Goal: Obtain resource: Obtain resource

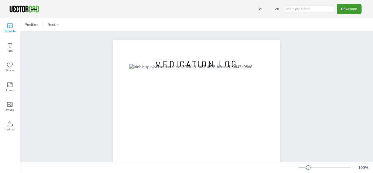
click at [8, 30] on span "Template" at bounding box center [9, 31] width 11 height 4
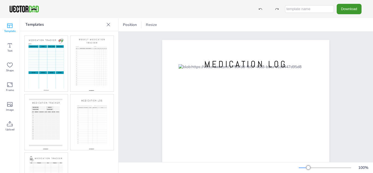
click at [42, 61] on img at bounding box center [46, 64] width 43 height 56
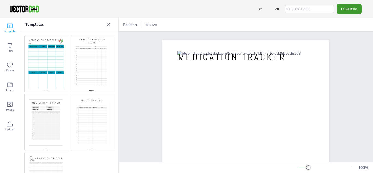
click at [92, 67] on img at bounding box center [92, 64] width 43 height 56
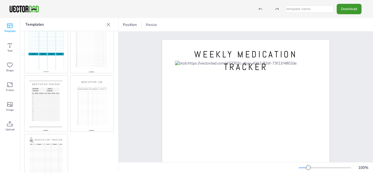
scroll to position [27, 0]
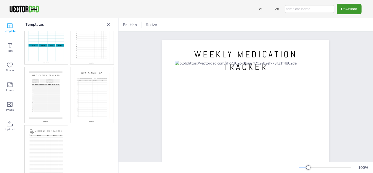
click at [87, 91] on img at bounding box center [92, 95] width 43 height 56
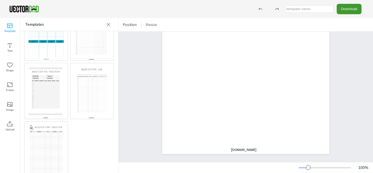
scroll to position [32, 0]
click at [44, 129] on img at bounding box center [46, 149] width 43 height 56
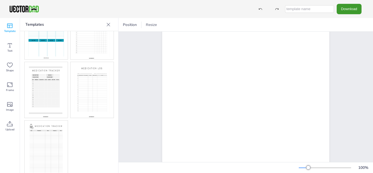
scroll to position [106, 0]
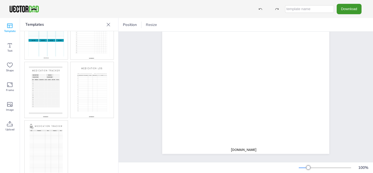
click at [46, 89] on img at bounding box center [46, 90] width 43 height 56
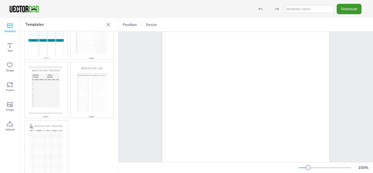
scroll to position [0, 0]
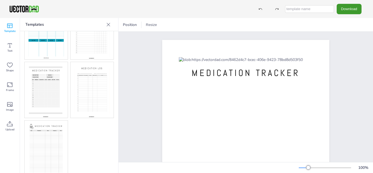
click at [100, 85] on img at bounding box center [92, 90] width 43 height 56
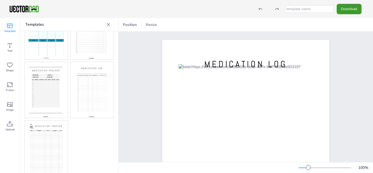
click at [45, 37] on img at bounding box center [46, 32] width 43 height 56
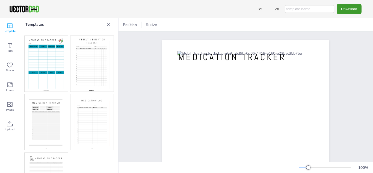
click at [90, 113] on img at bounding box center [92, 122] width 43 height 56
